Goal: Check status: Check status

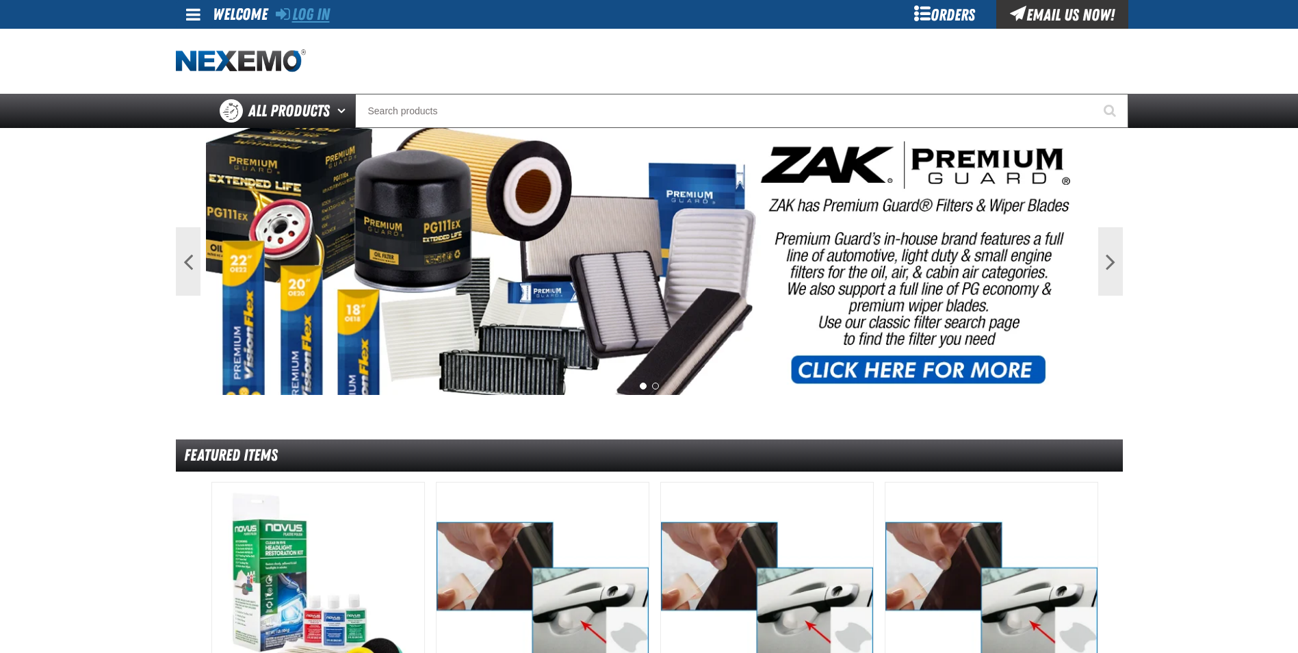
click at [320, 14] on link "Log In" at bounding box center [303, 14] width 54 height 19
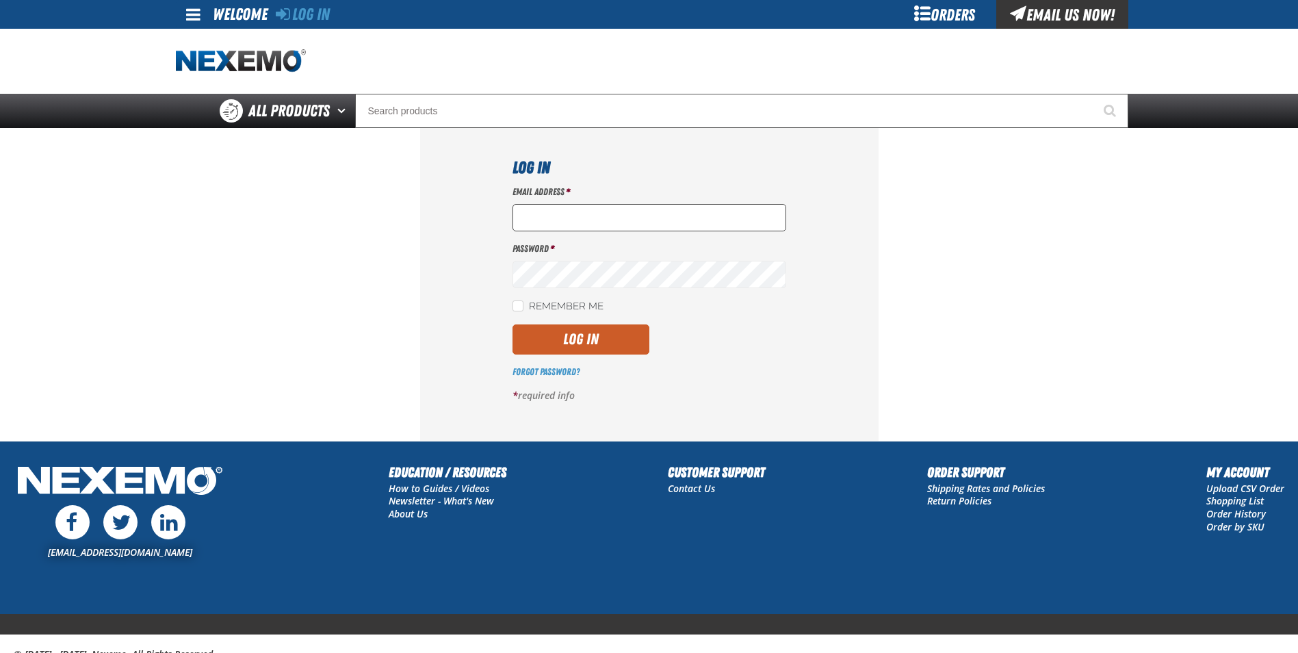
click at [559, 215] on input "Email Address *" at bounding box center [649, 217] width 274 height 27
type input "mmartin@vtaig.com"
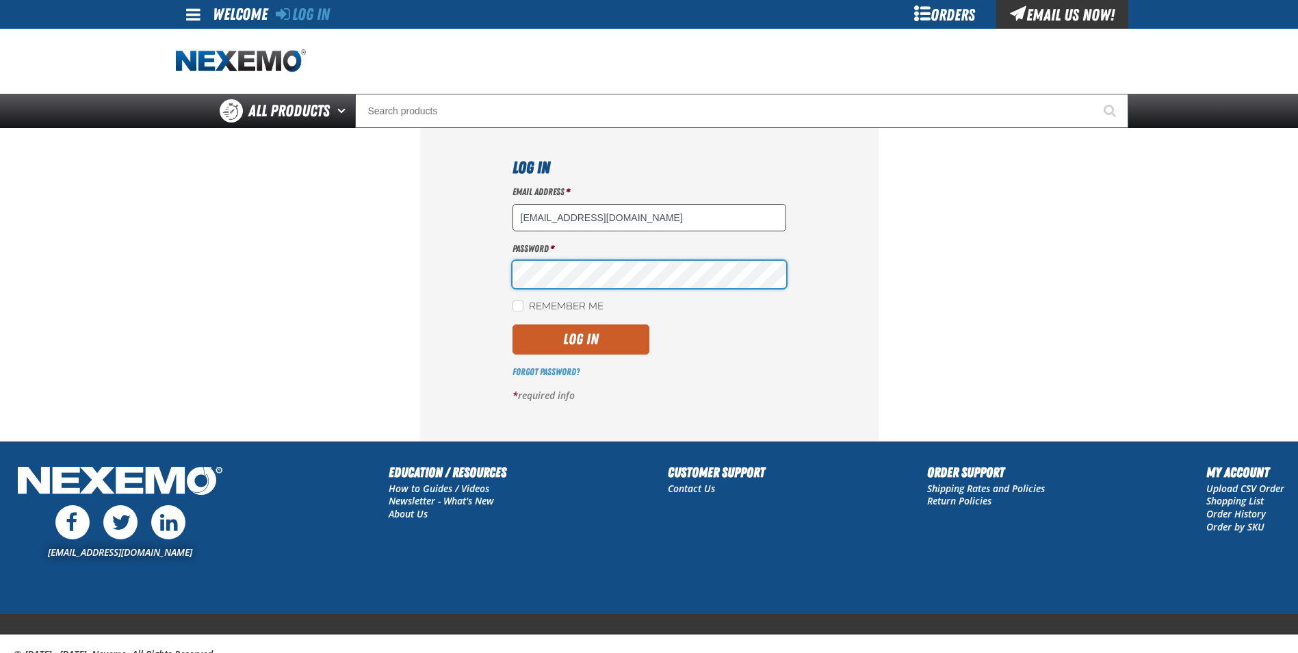
click at [512, 324] on button "Log In" at bounding box center [580, 339] width 137 height 30
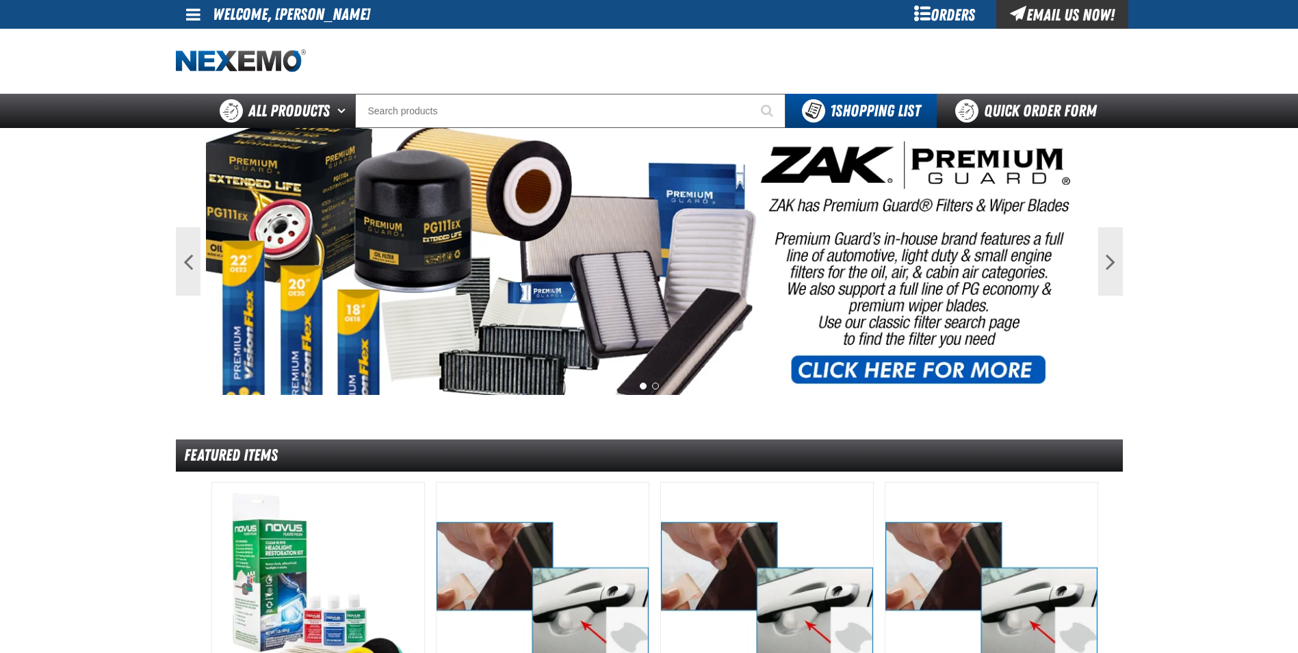
click at [190, 18] on span at bounding box center [193, 14] width 14 height 16
click at [200, 42] on link "My Account My Account" at bounding box center [212, 40] width 61 height 13
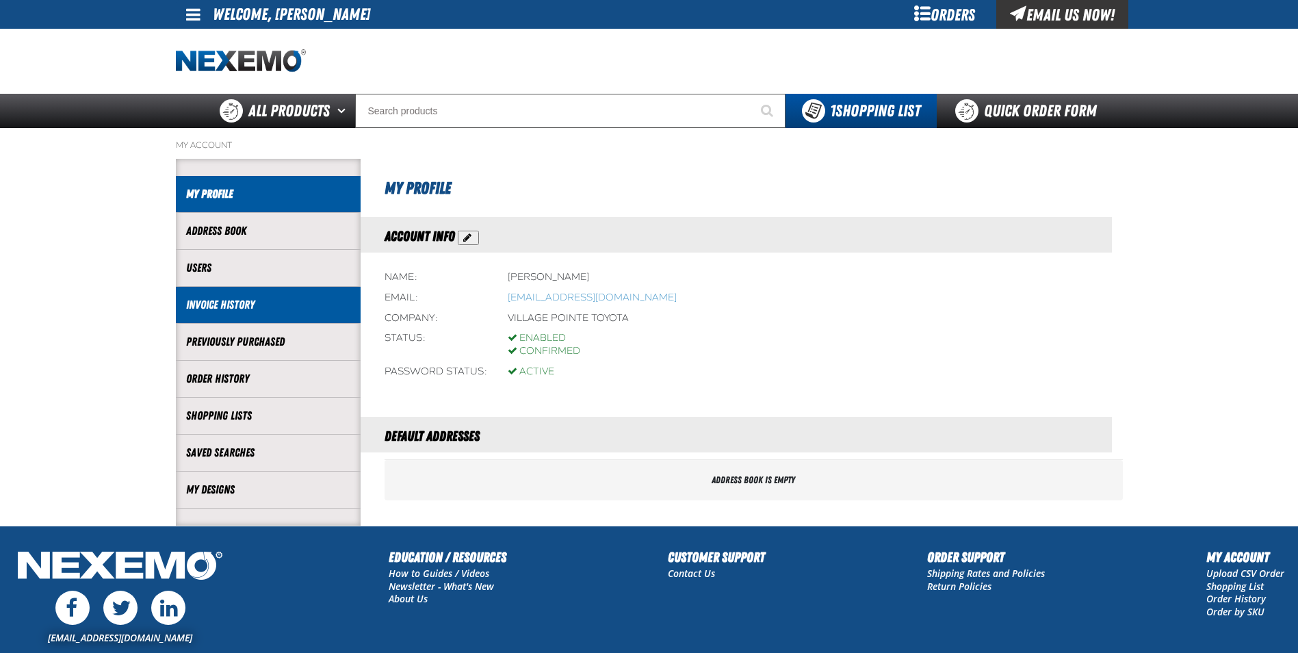
click at [242, 303] on link "Invoice History" at bounding box center [268, 305] width 164 height 16
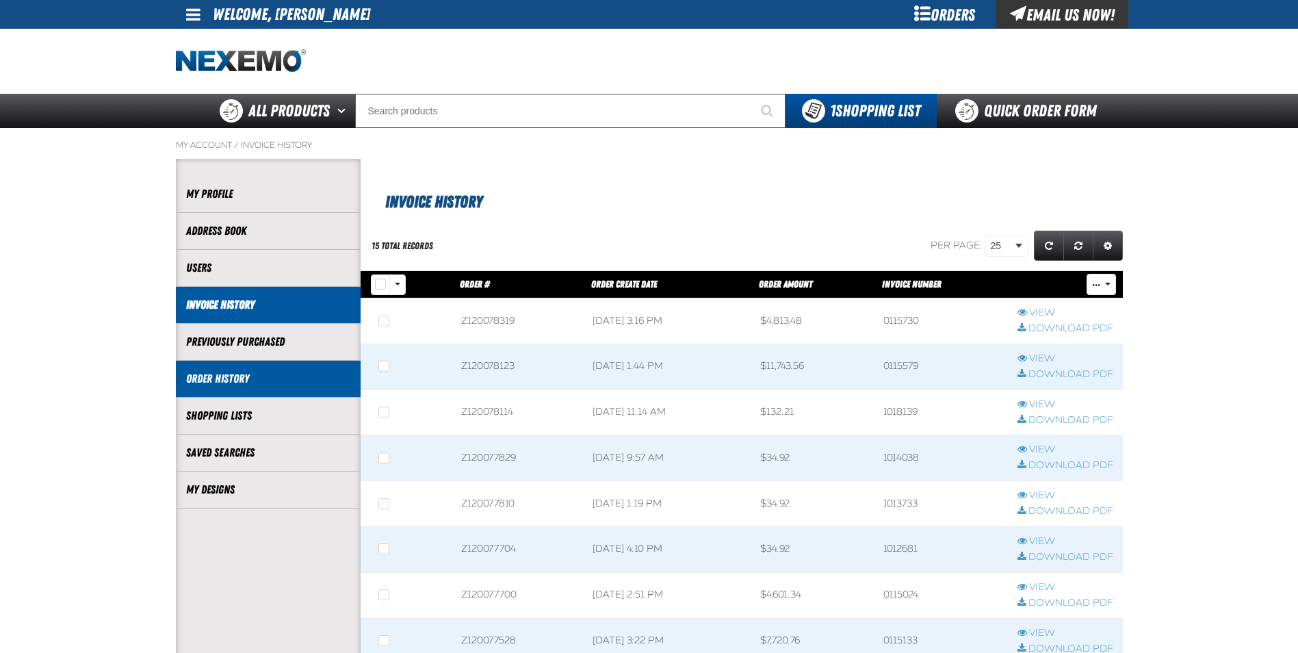
click at [278, 383] on link "Order History" at bounding box center [268, 379] width 164 height 16
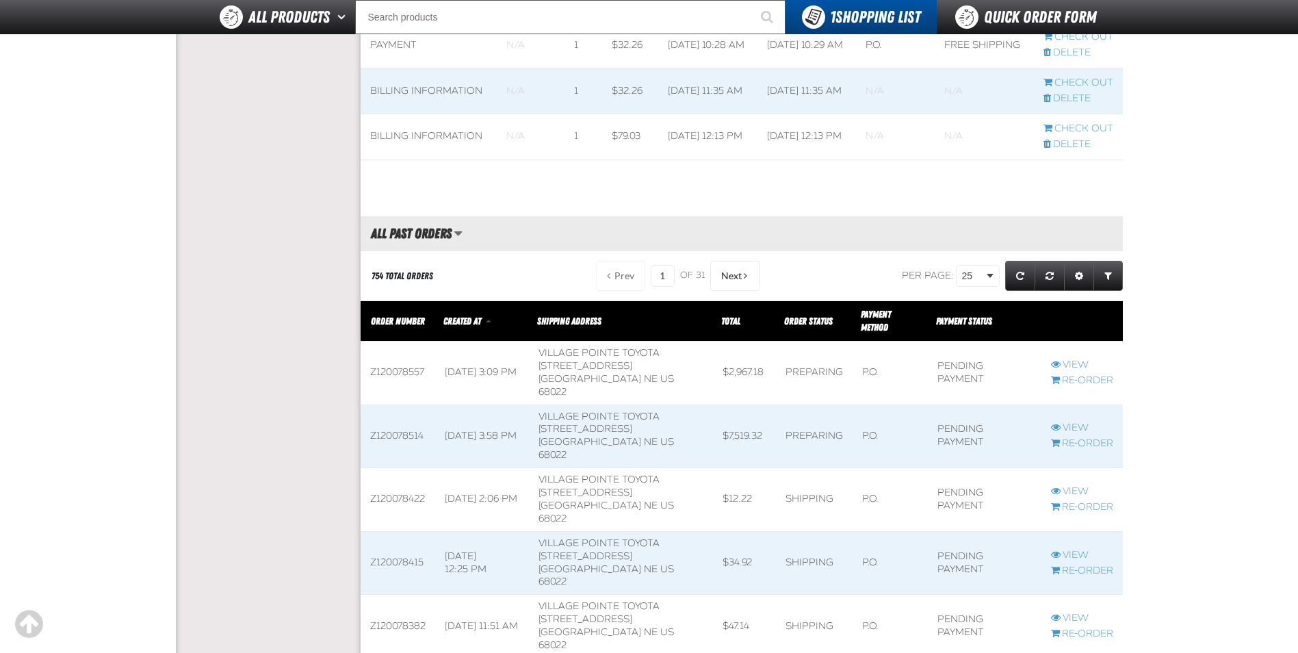
scroll to position [1300, 0]
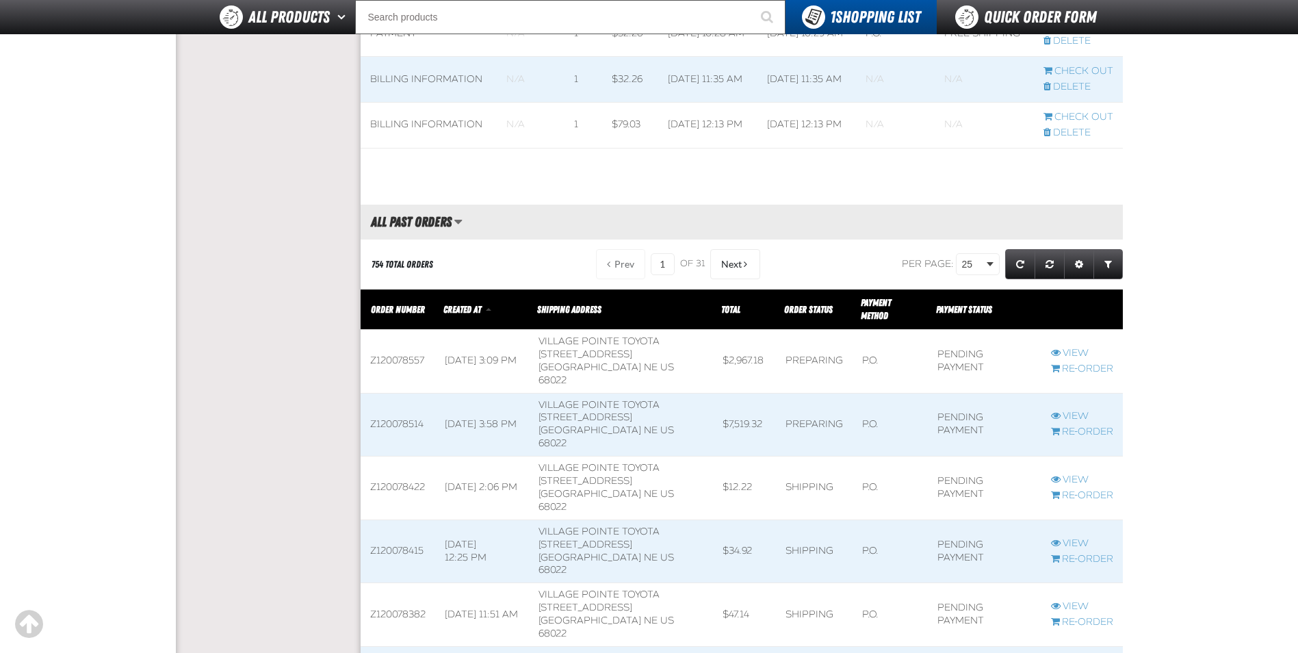
click at [405, 520] on span at bounding box center [398, 551] width 75 height 63
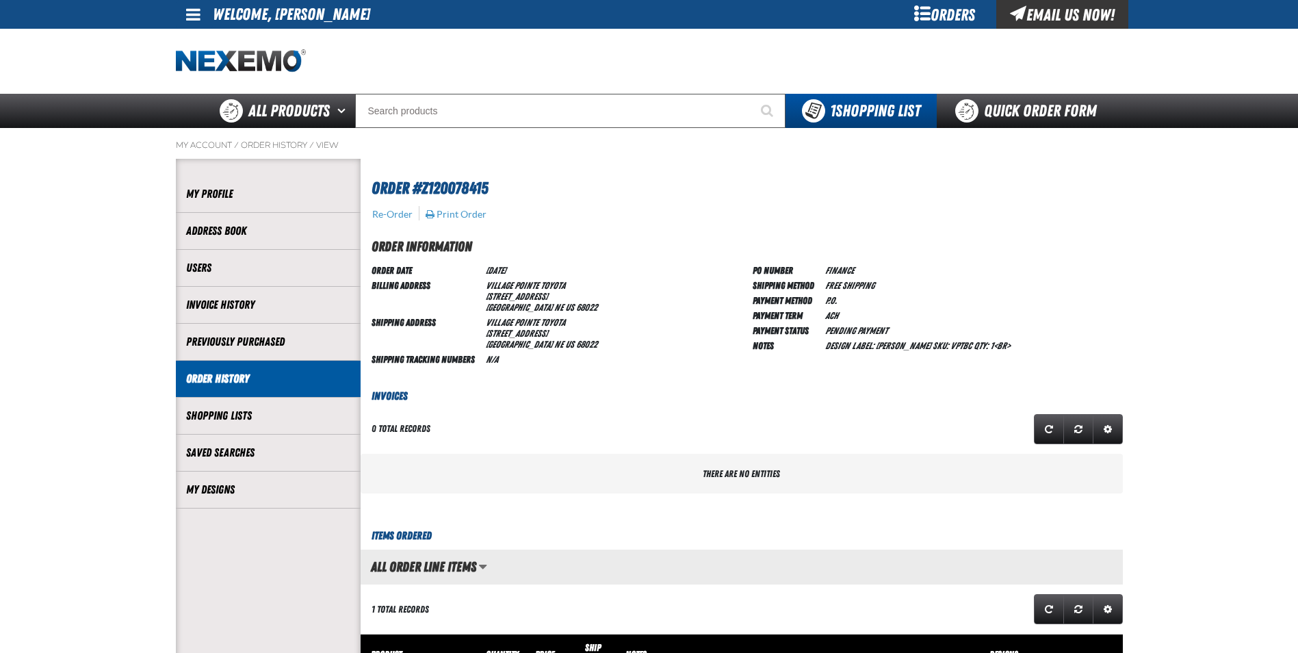
scroll to position [1, 1]
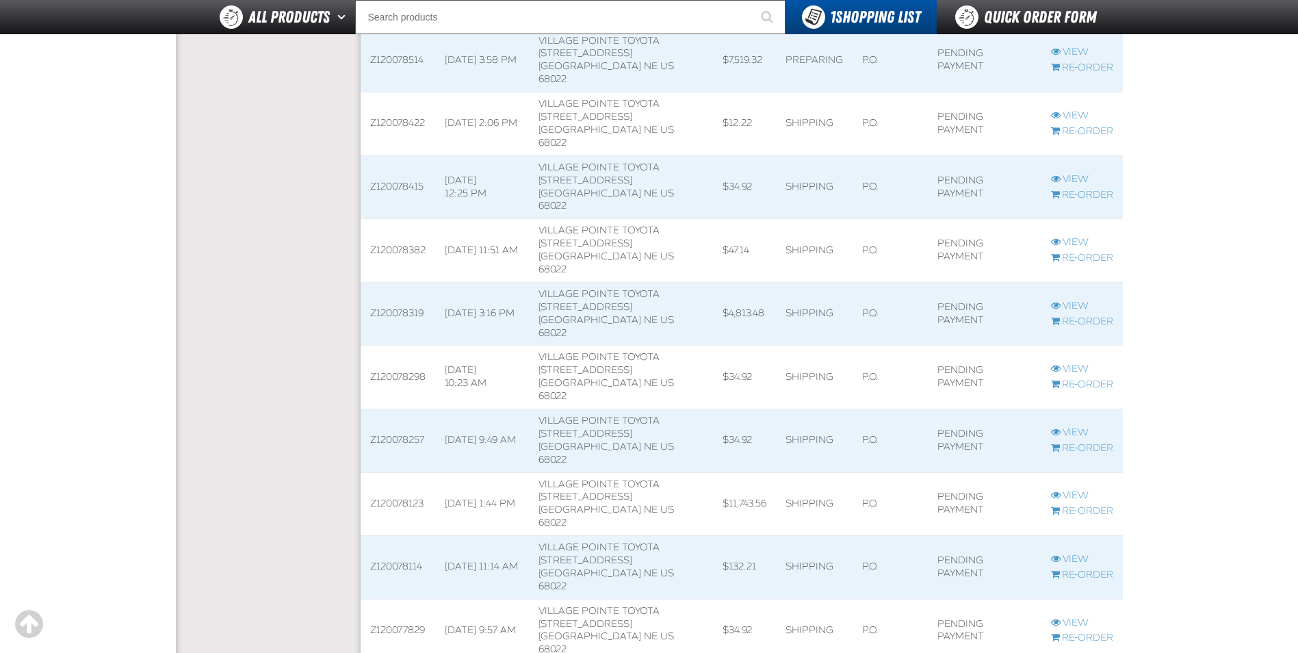
scroll to position [1574, 0]
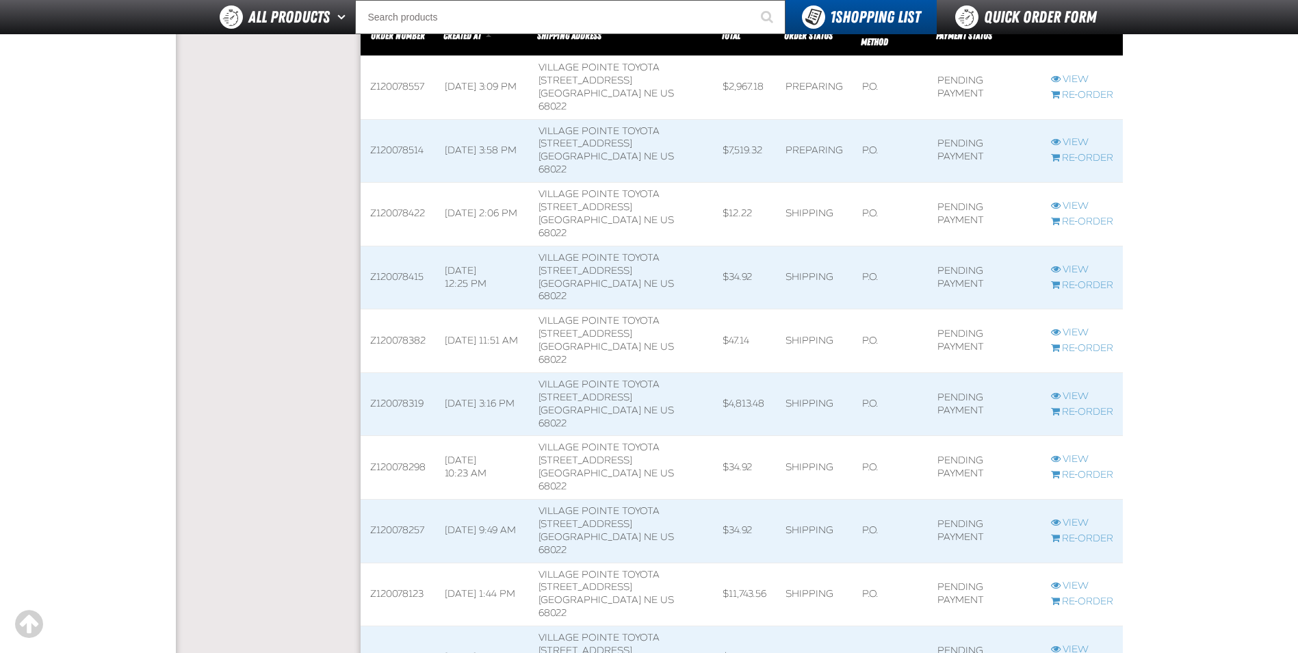
click at [408, 309] on span at bounding box center [398, 340] width 75 height 63
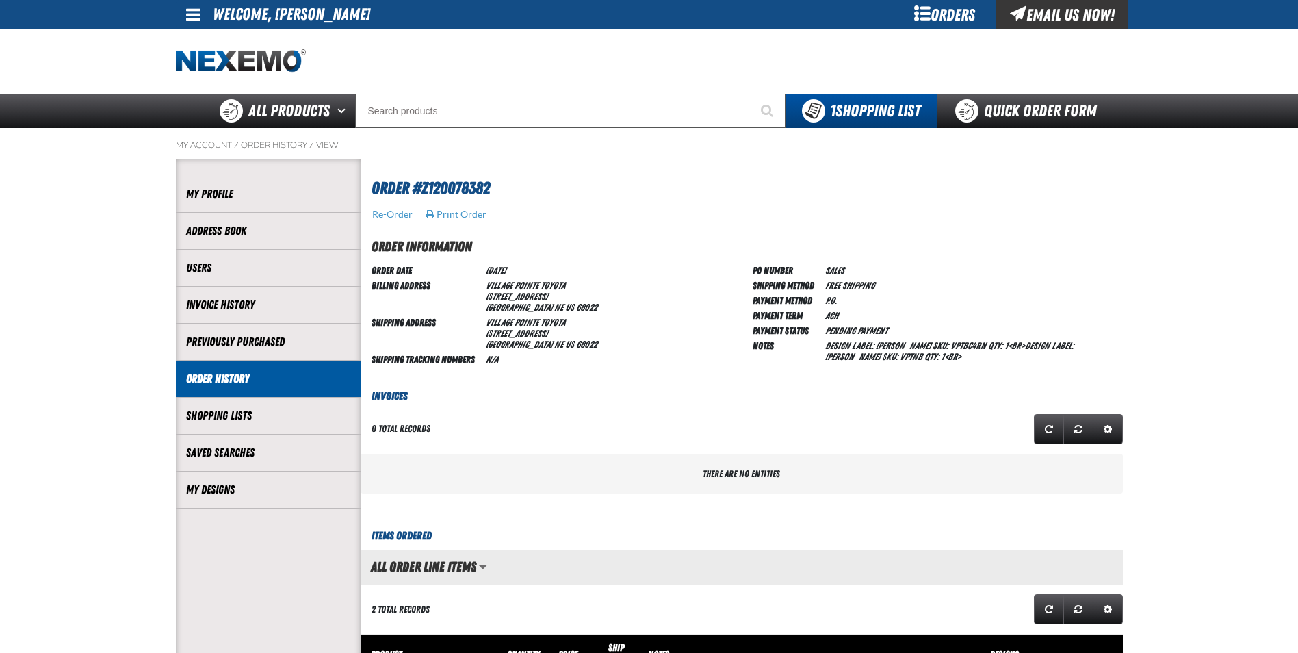
scroll to position [1, 1]
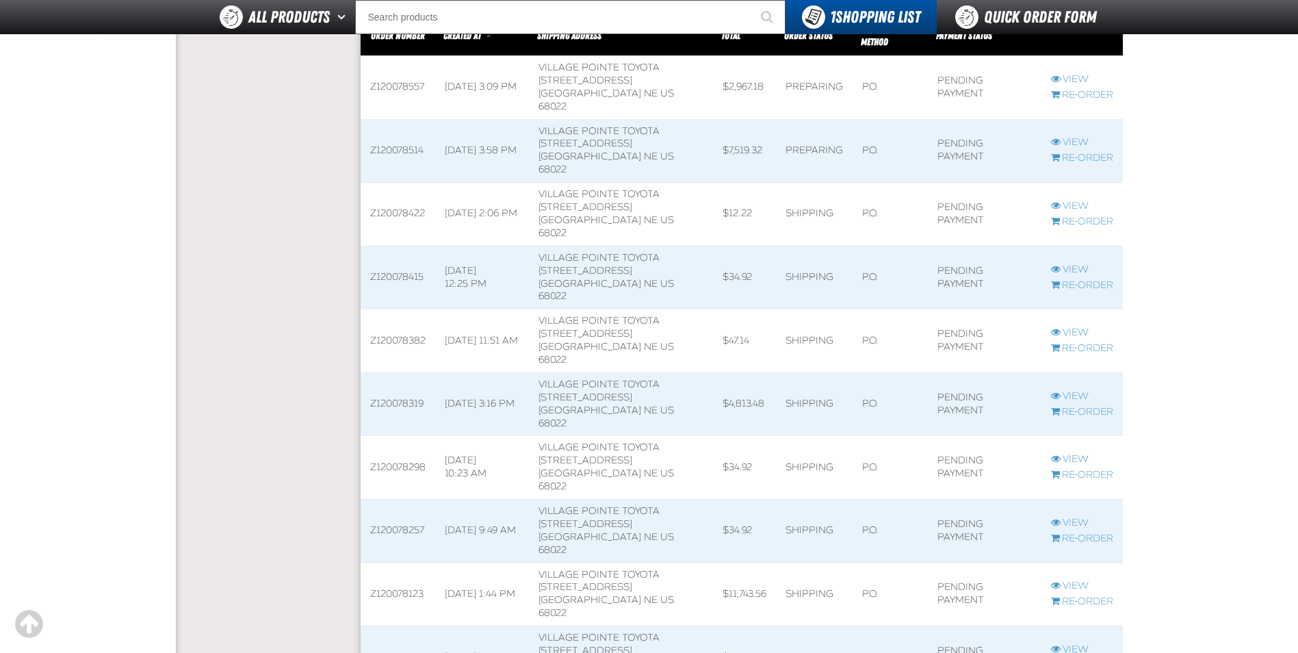
scroll to position [1, 1]
click at [396, 626] on span at bounding box center [398, 657] width 75 height 63
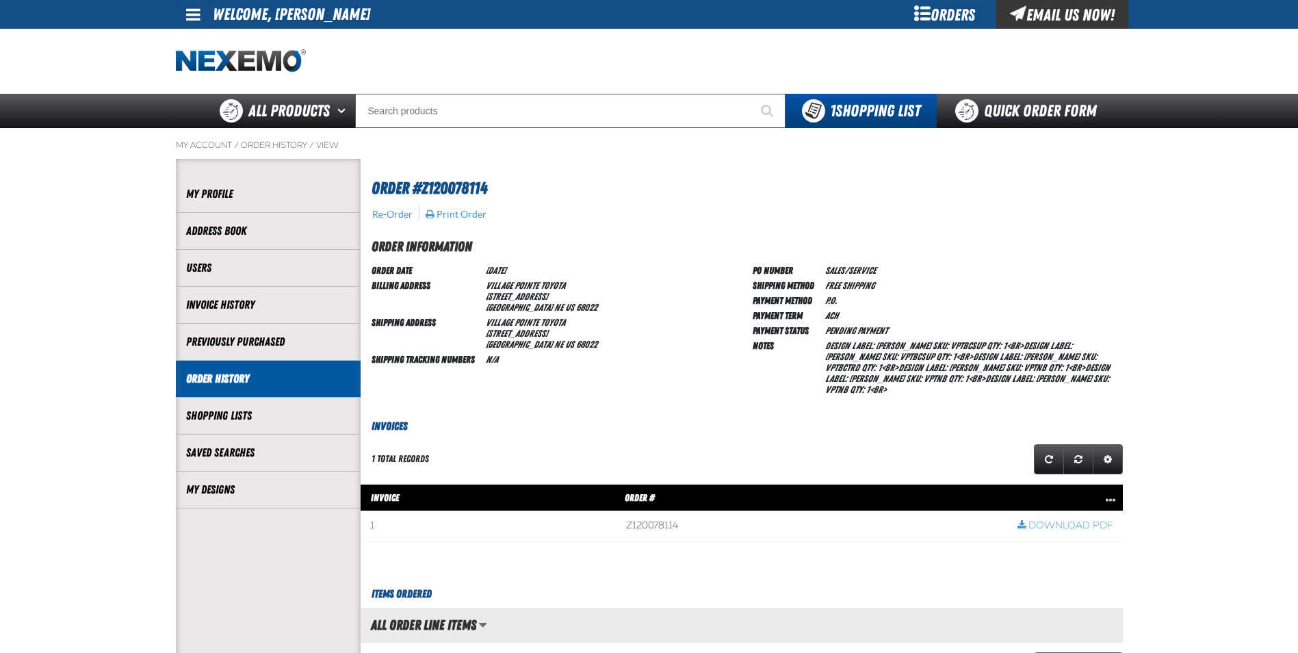
scroll to position [1, 1]
click at [649, 524] on span at bounding box center [811, 525] width 391 height 29
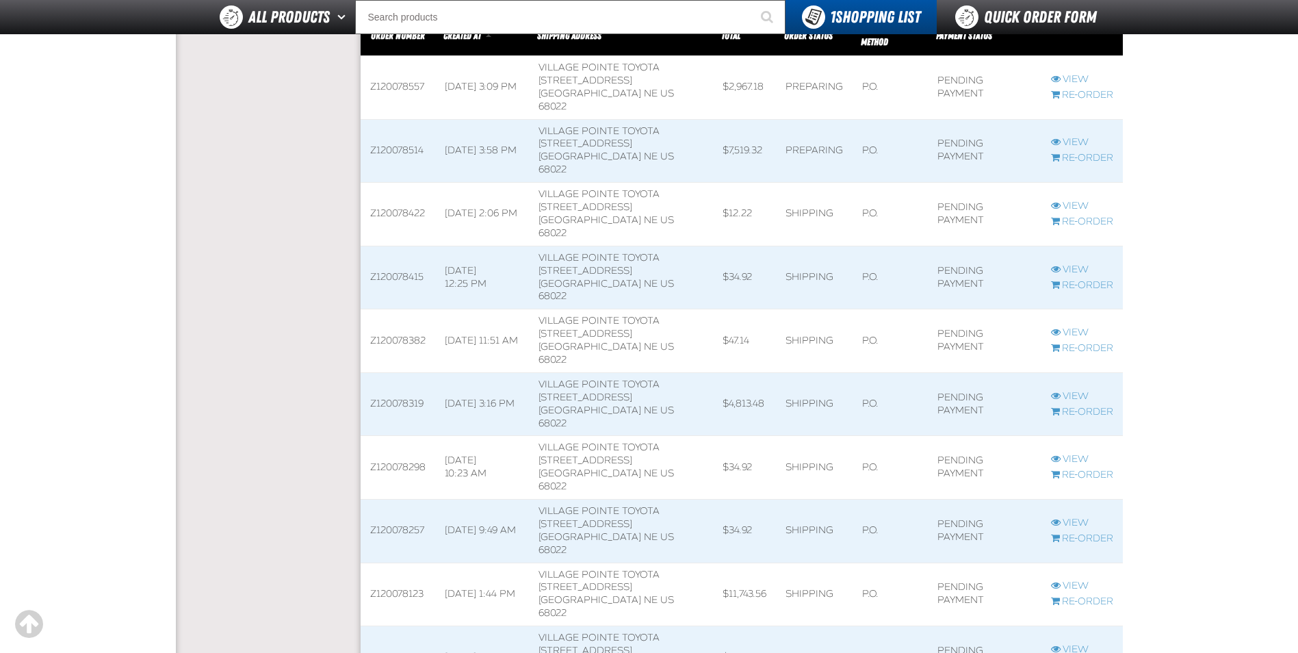
scroll to position [1, 1]
click at [405, 499] on span at bounding box center [398, 530] width 75 height 63
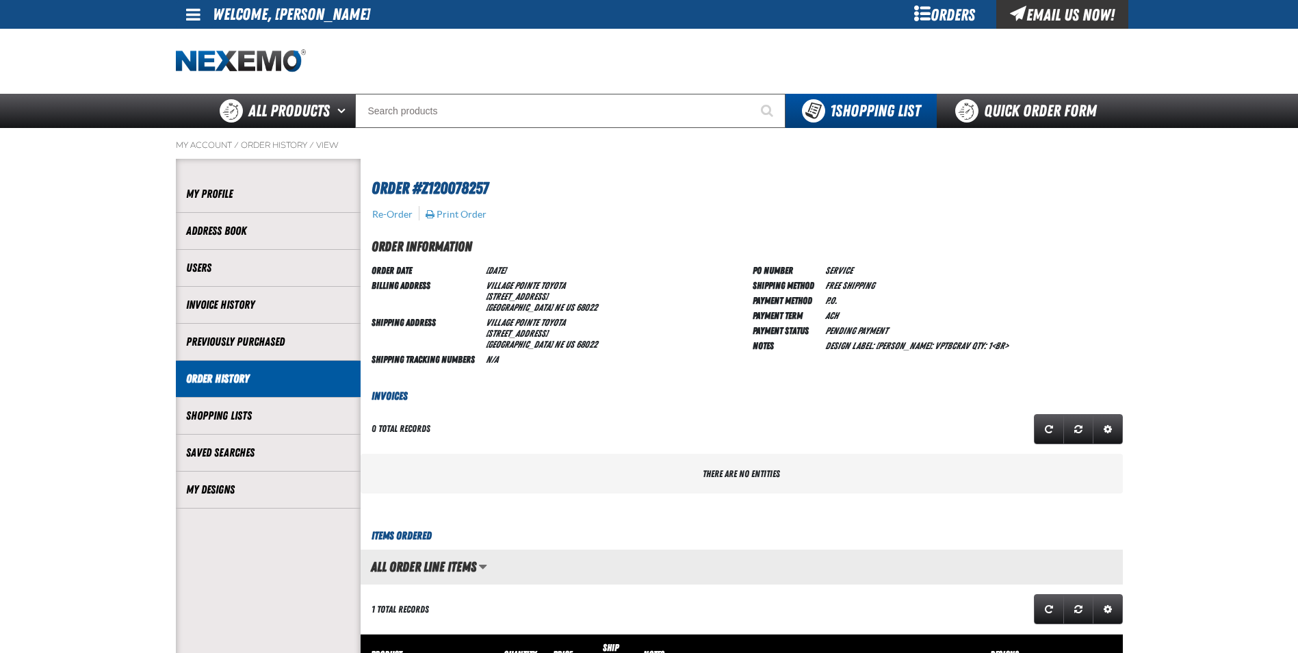
scroll to position [1, 1]
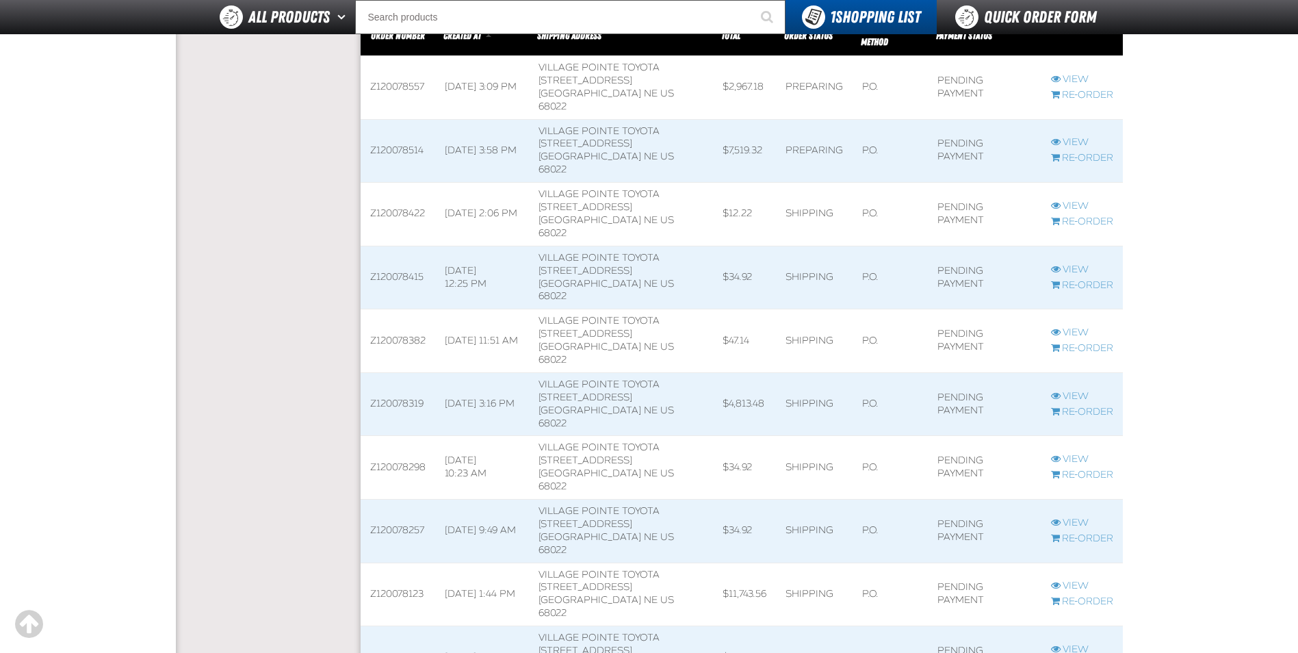
scroll to position [1, 1]
click at [415, 436] on span at bounding box center [398, 467] width 75 height 63
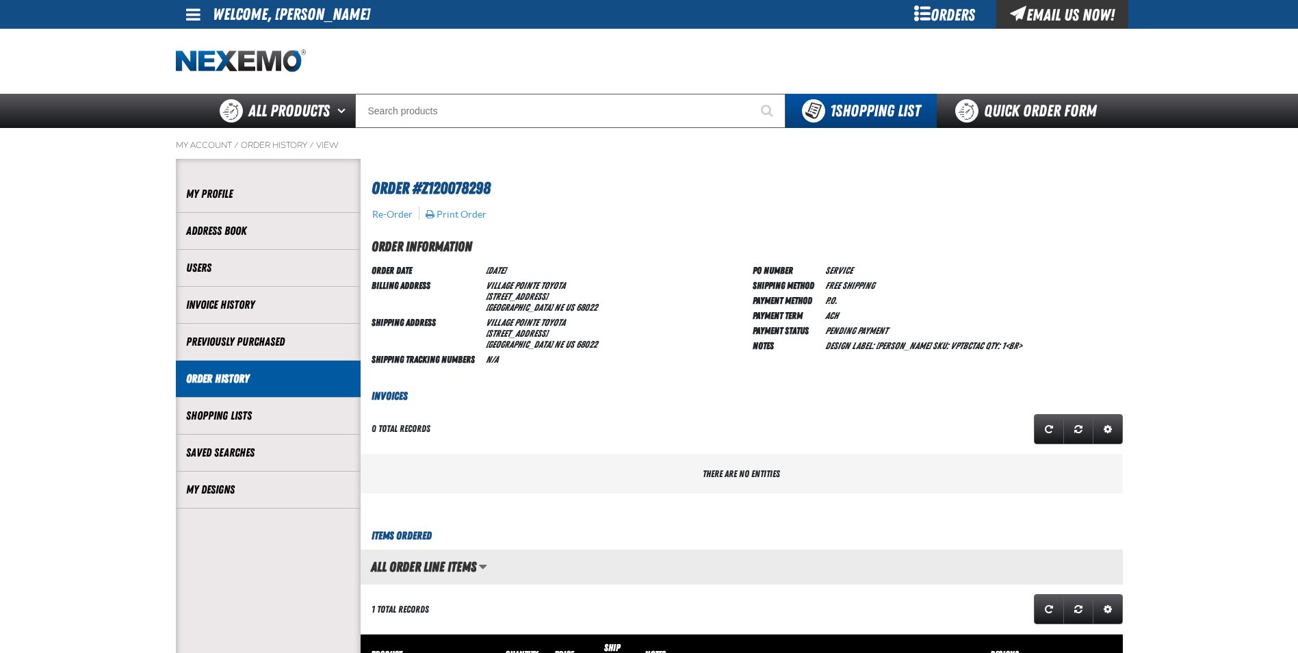
scroll to position [1, 1]
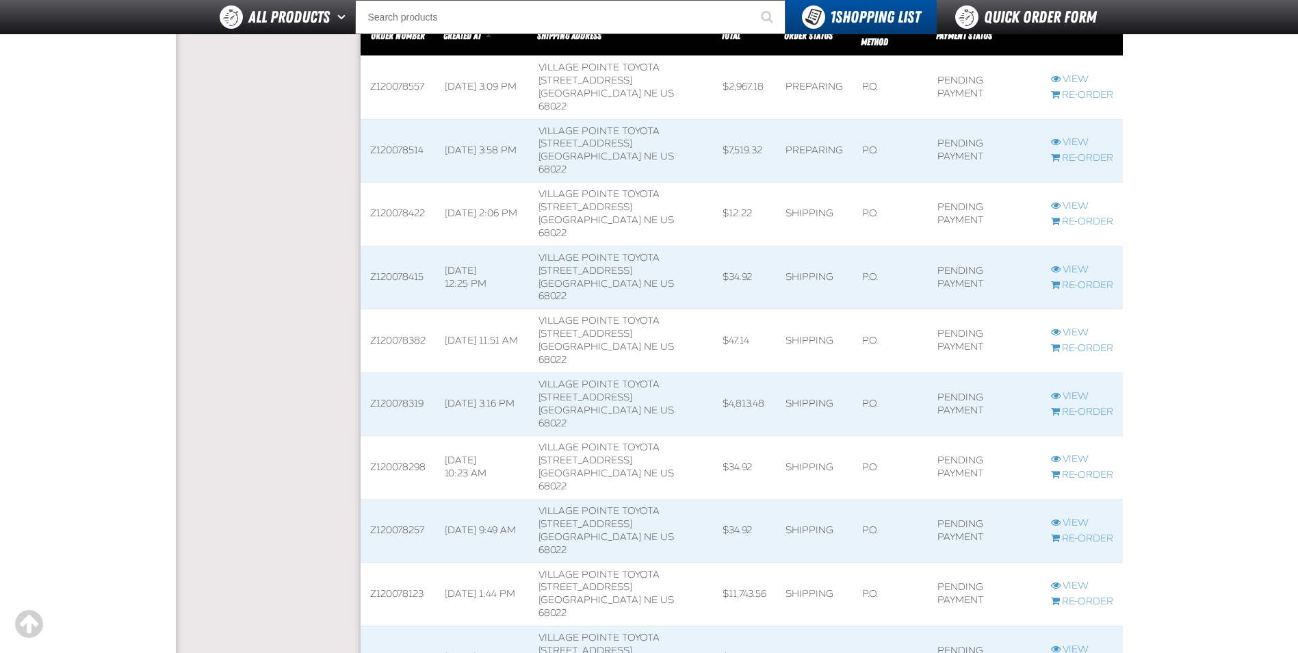
scroll to position [1, 1]
